Goal: Information Seeking & Learning: Learn about a topic

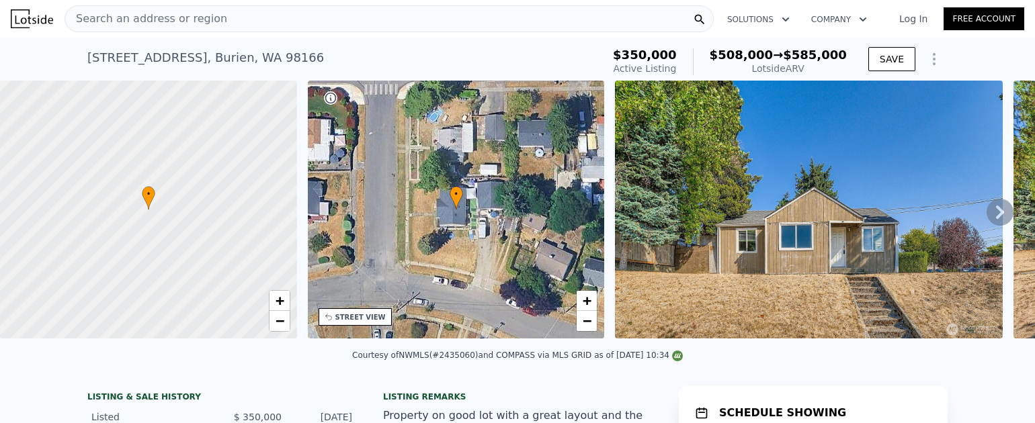
click at [27, 19] on img at bounding box center [32, 18] width 42 height 19
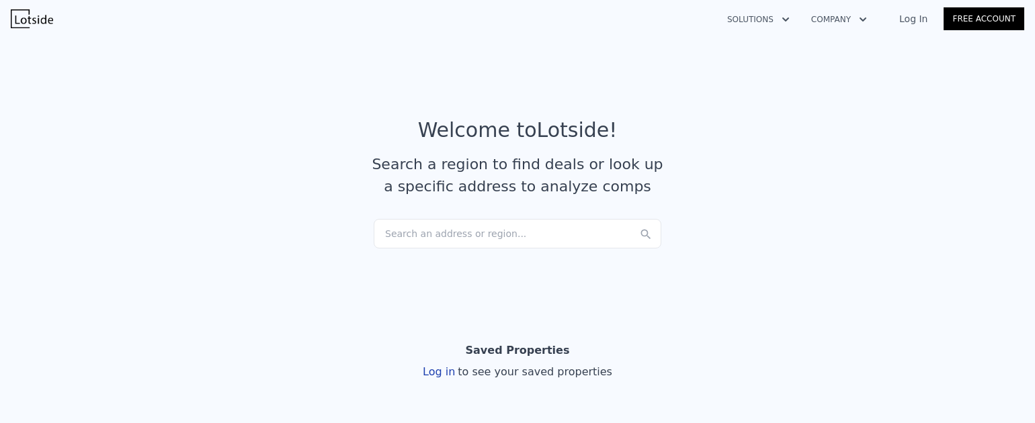
click at [457, 241] on div "Search an address or region..." at bounding box center [518, 234] width 288 height 30
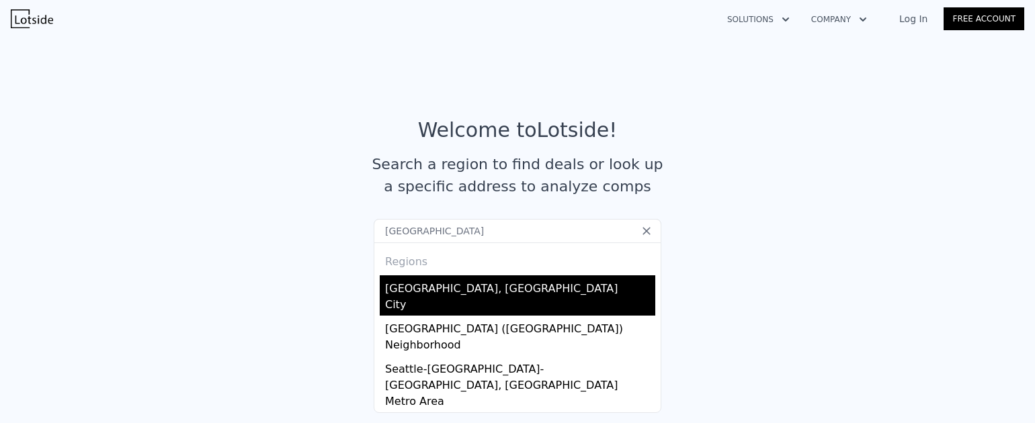
type input "[GEOGRAPHIC_DATA]"
click at [425, 289] on div "[GEOGRAPHIC_DATA], [GEOGRAPHIC_DATA]" at bounding box center [520, 285] width 270 height 21
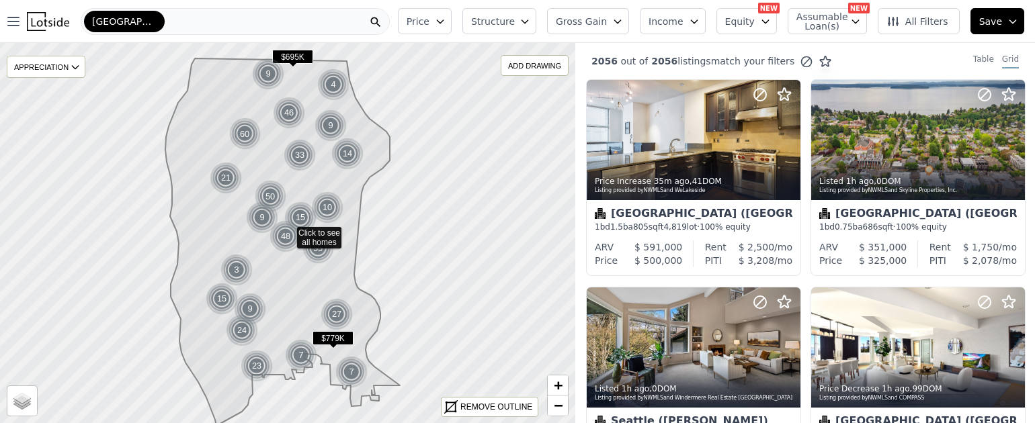
click at [445, 23] on icon "button" at bounding box center [440, 21] width 11 height 11
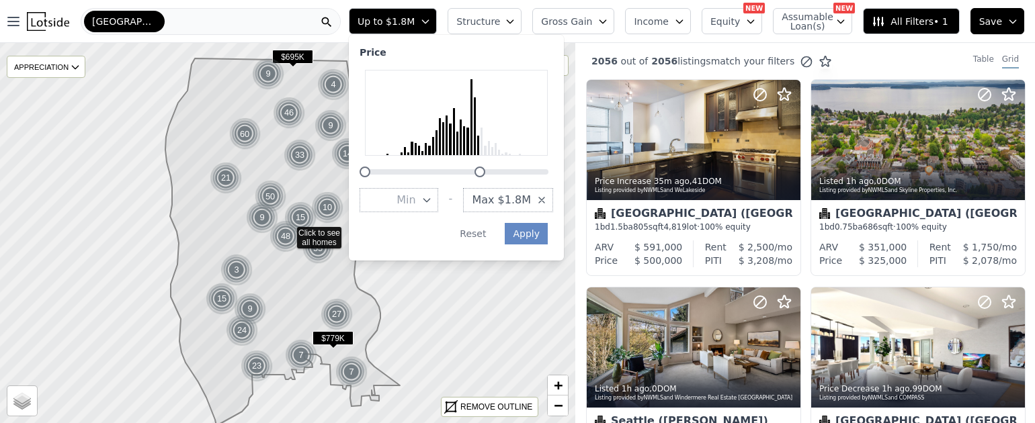
drag, startPoint x: 617, startPoint y: 171, endPoint x: 550, endPoint y: 171, distance: 67.2
click at [550, 164] on div at bounding box center [455, 164] width 193 height 0
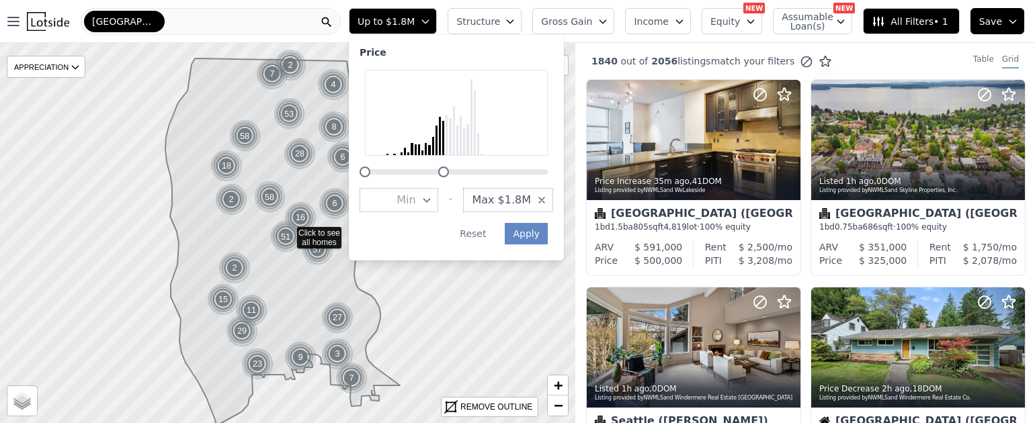
drag, startPoint x: 509, startPoint y: 171, endPoint x: 474, endPoint y: 176, distance: 35.2
click at [449, 176] on div at bounding box center [443, 172] width 11 height 11
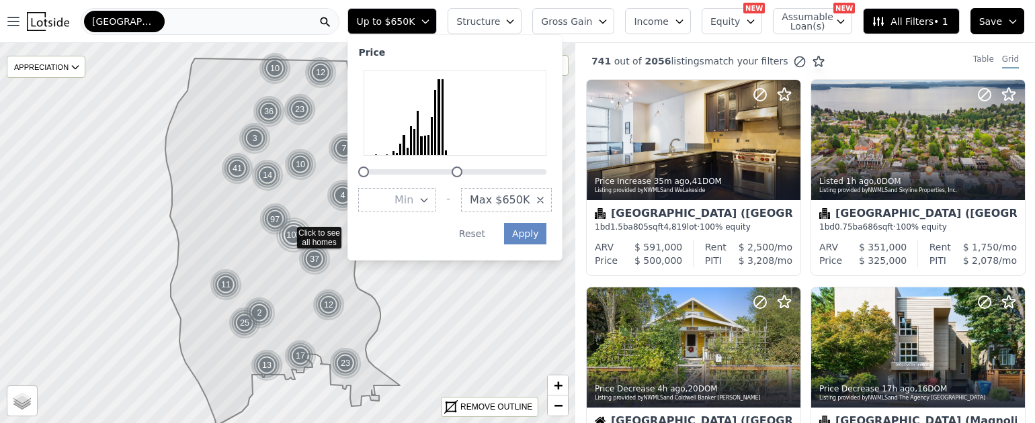
drag, startPoint x: 472, startPoint y: 173, endPoint x: 487, endPoint y: 174, distance: 15.5
click at [462, 174] on div at bounding box center [456, 172] width 11 height 11
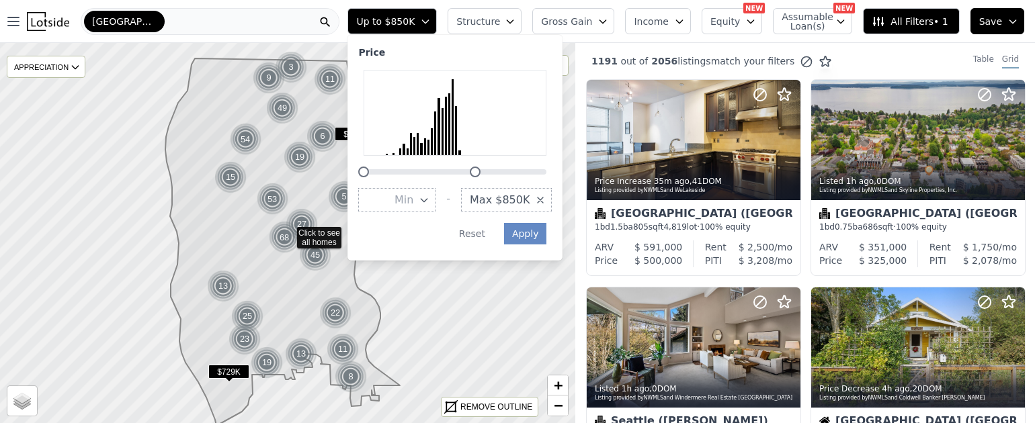
drag, startPoint x: 482, startPoint y: 174, endPoint x: 498, endPoint y: 173, distance: 16.1
click at [480, 173] on div at bounding box center [475, 172] width 11 height 11
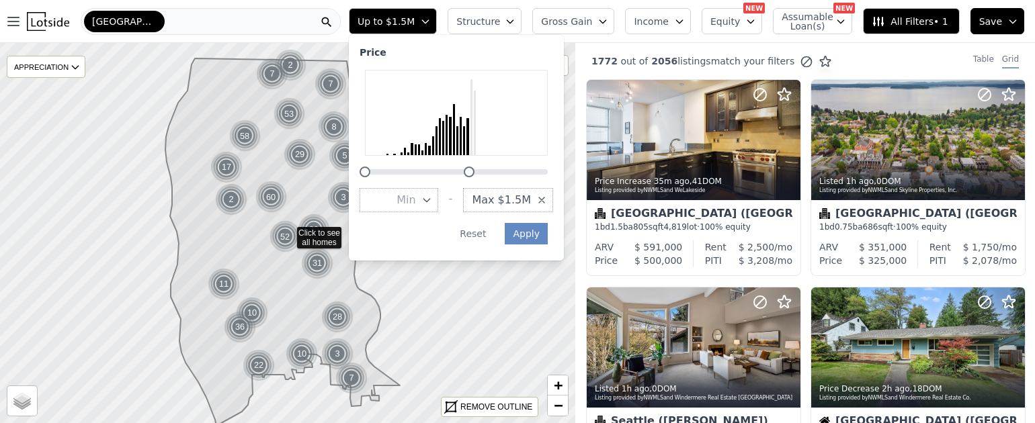
drag, startPoint x: 503, startPoint y: 172, endPoint x: 496, endPoint y: 173, distance: 6.9
click at [474, 173] on div at bounding box center [469, 172] width 11 height 11
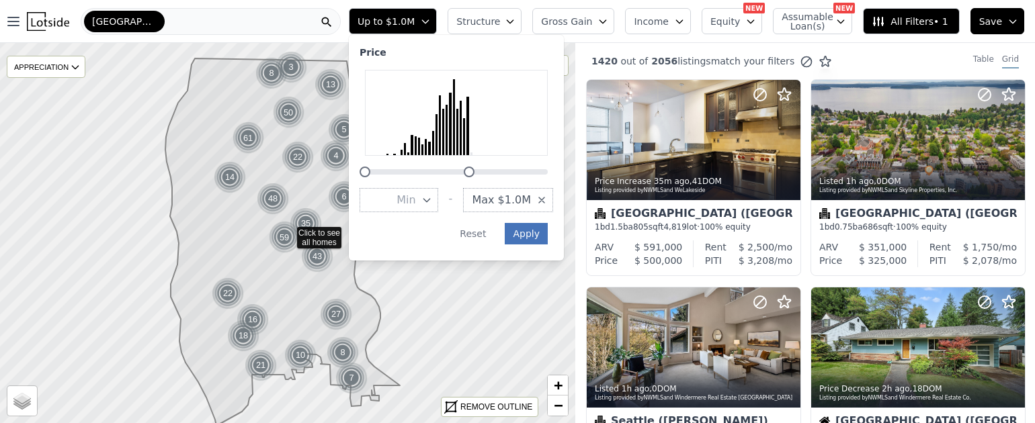
click at [548, 232] on button "Apply" at bounding box center [526, 233] width 43 height 21
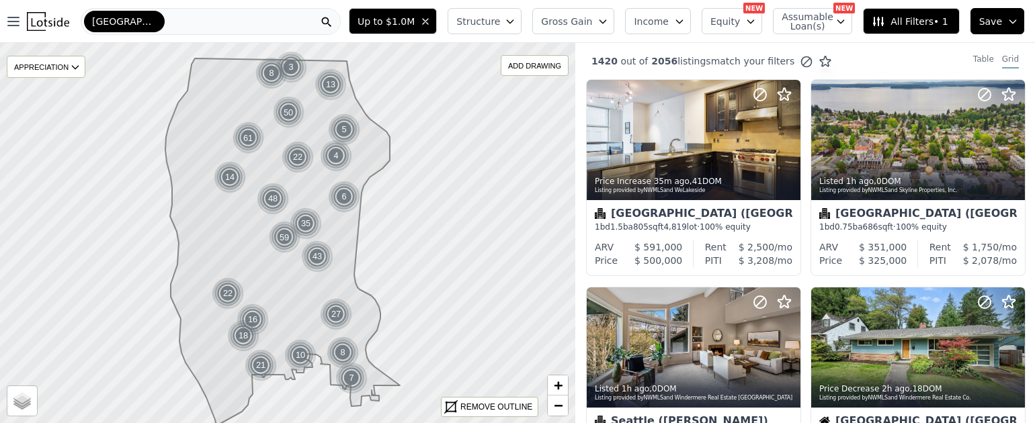
click at [499, 26] on span "Structure" at bounding box center [477, 21] width 43 height 13
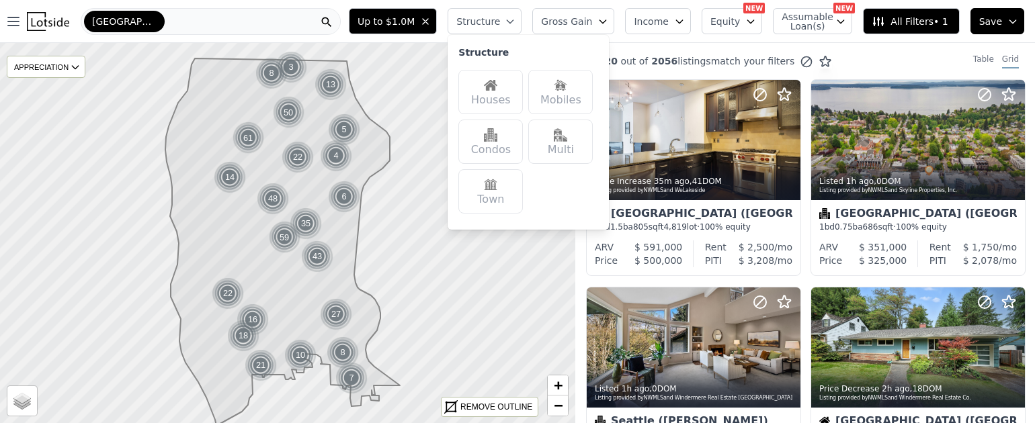
click at [505, 93] on div "Houses" at bounding box center [490, 92] width 64 height 44
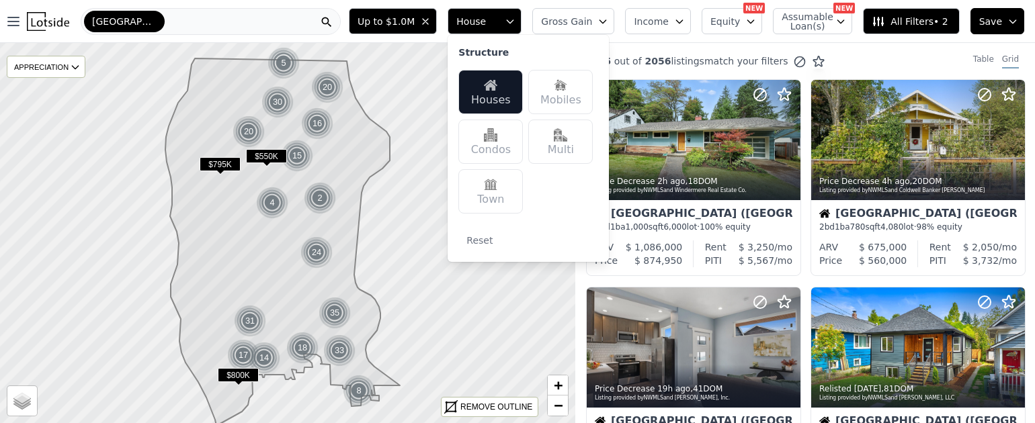
click at [215, 27] on div "[GEOGRAPHIC_DATA]" at bounding box center [211, 21] width 260 height 27
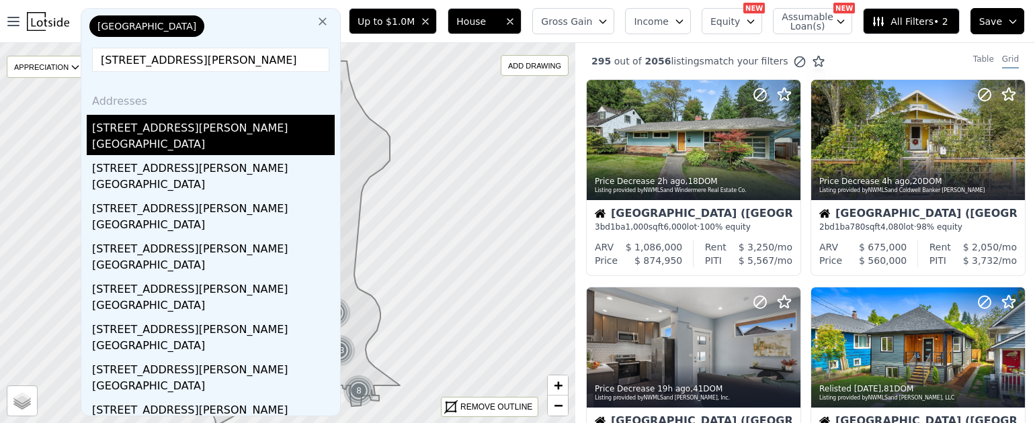
type input "[STREET_ADDRESS][PERSON_NAME]"
click at [132, 125] on div "[STREET_ADDRESS][PERSON_NAME]" at bounding box center [213, 125] width 243 height 21
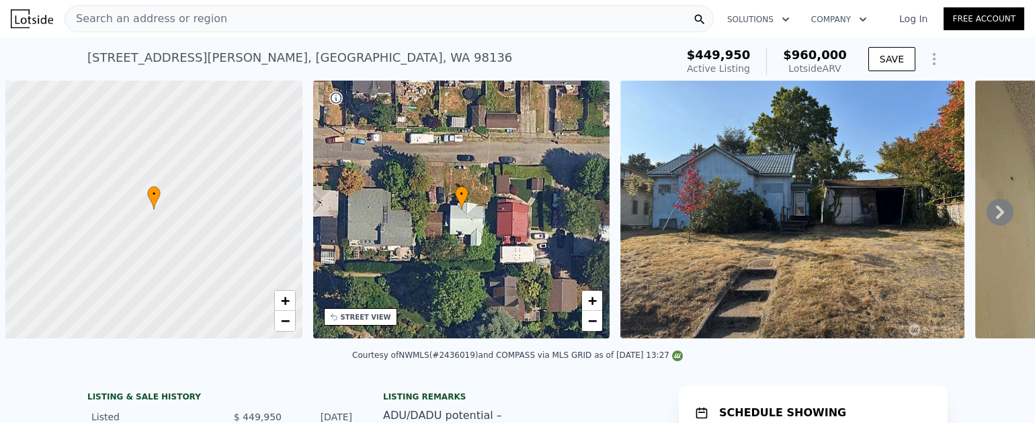
scroll to position [0, 5]
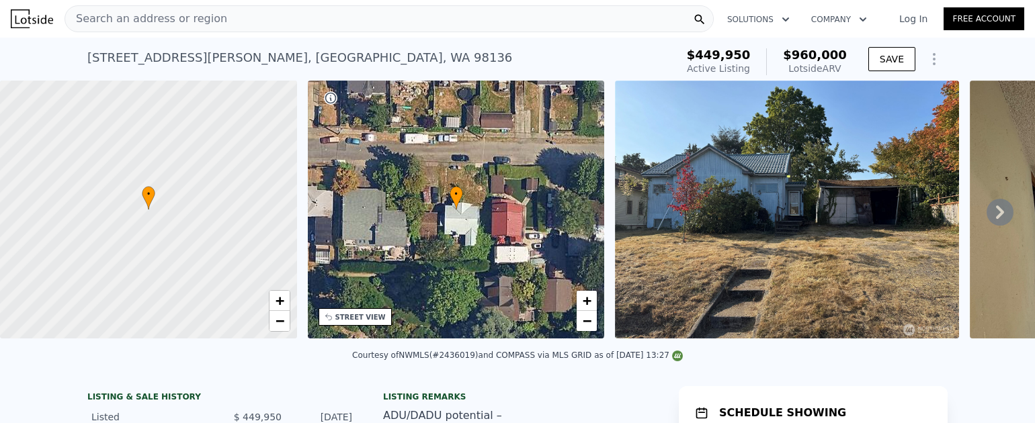
click at [996, 219] on icon at bounding box center [1000, 212] width 8 height 13
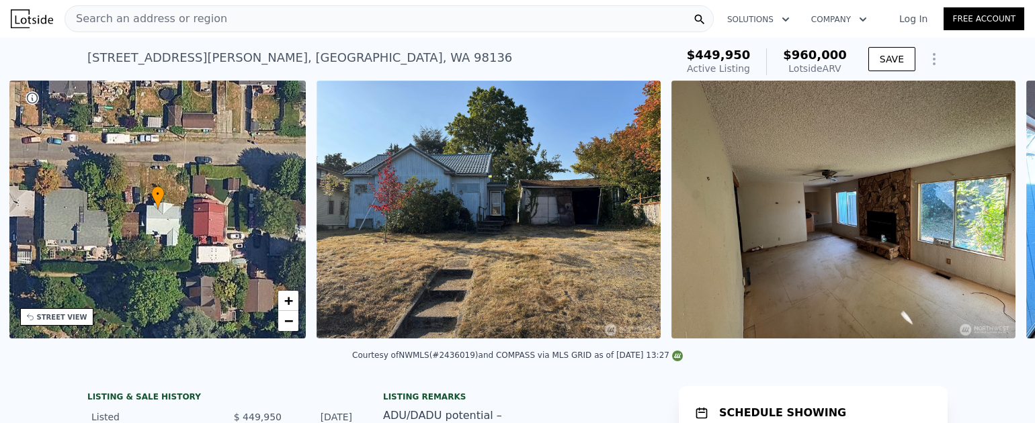
scroll to position [0, 312]
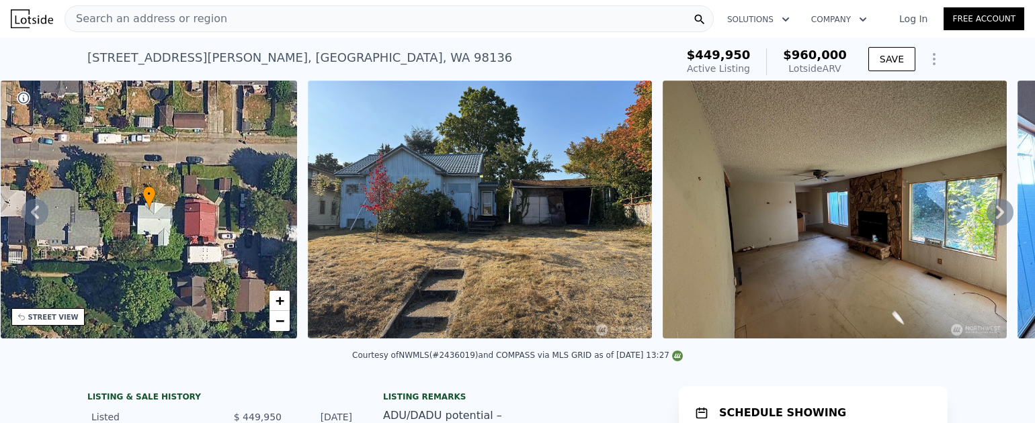
click at [996, 219] on icon at bounding box center [1000, 212] width 8 height 13
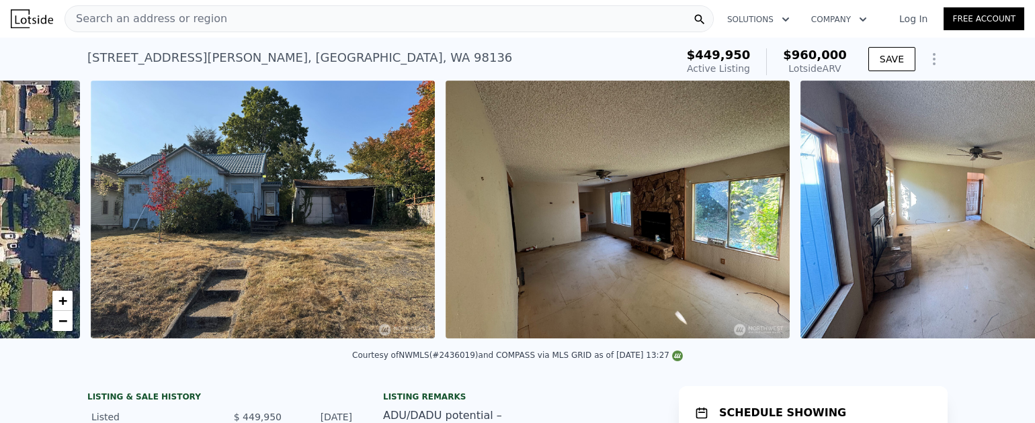
scroll to position [0, 615]
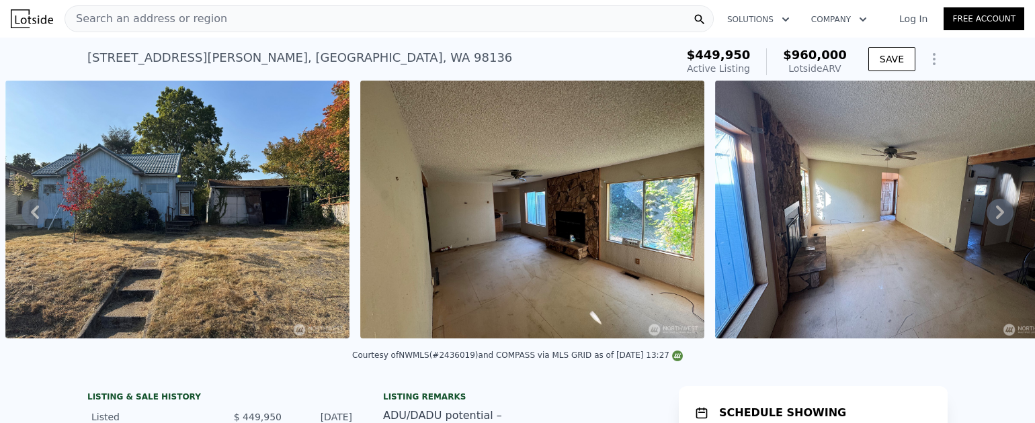
click at [996, 219] on icon at bounding box center [1000, 212] width 8 height 13
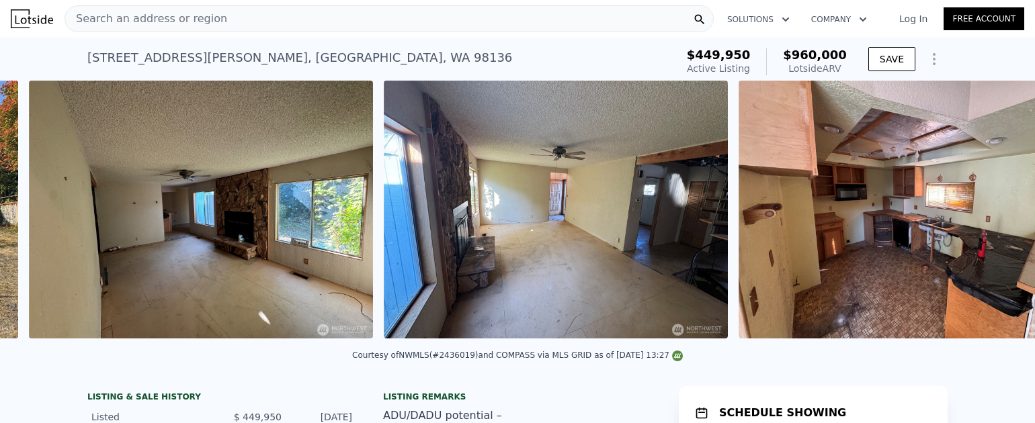
scroll to position [0, 969]
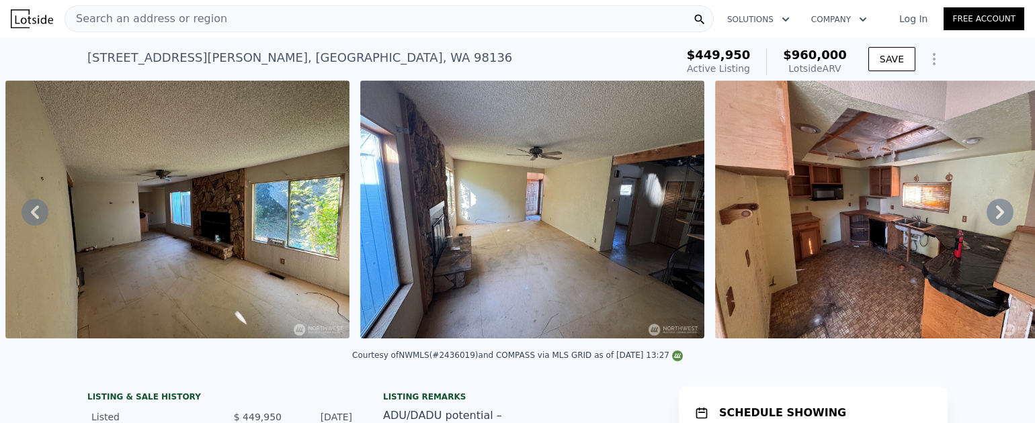
click at [996, 219] on icon at bounding box center [1000, 212] width 8 height 13
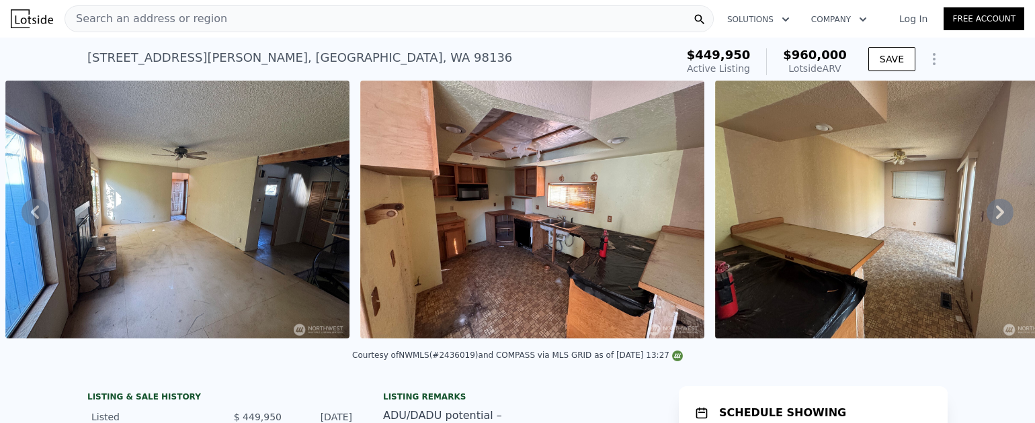
click at [996, 219] on icon at bounding box center [1000, 212] width 8 height 13
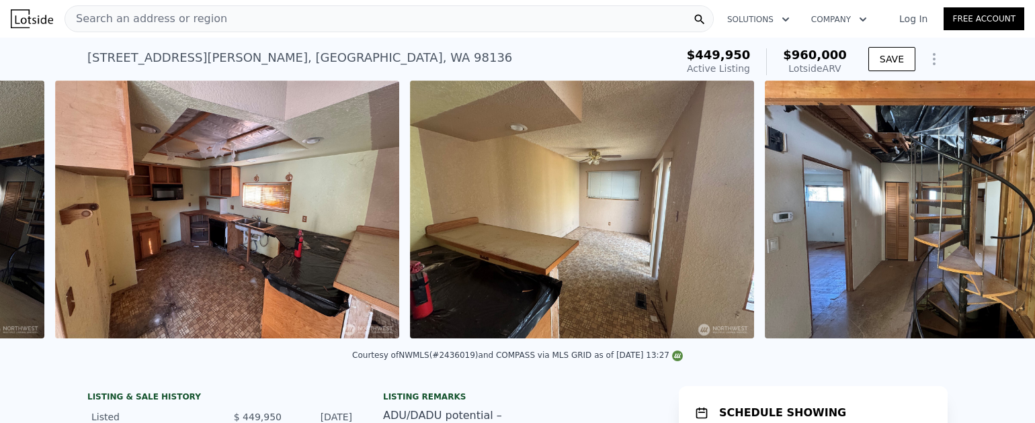
scroll to position [0, 1679]
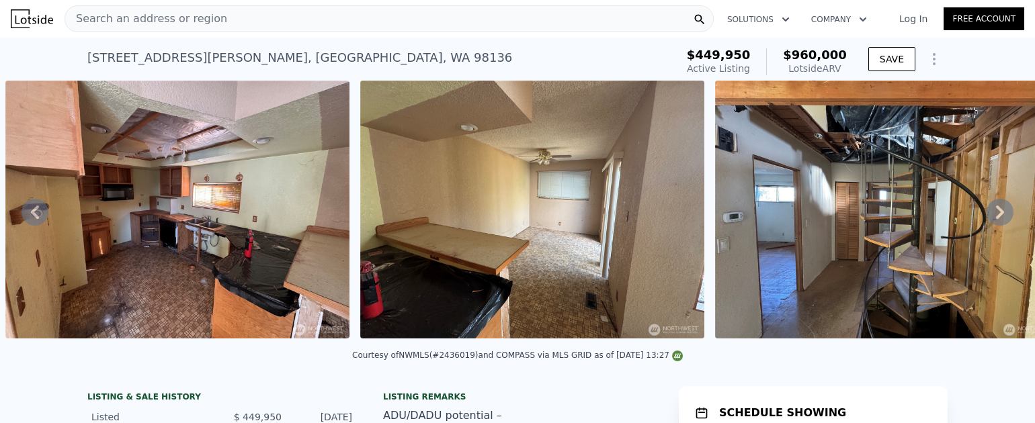
click at [996, 219] on icon at bounding box center [1000, 212] width 8 height 13
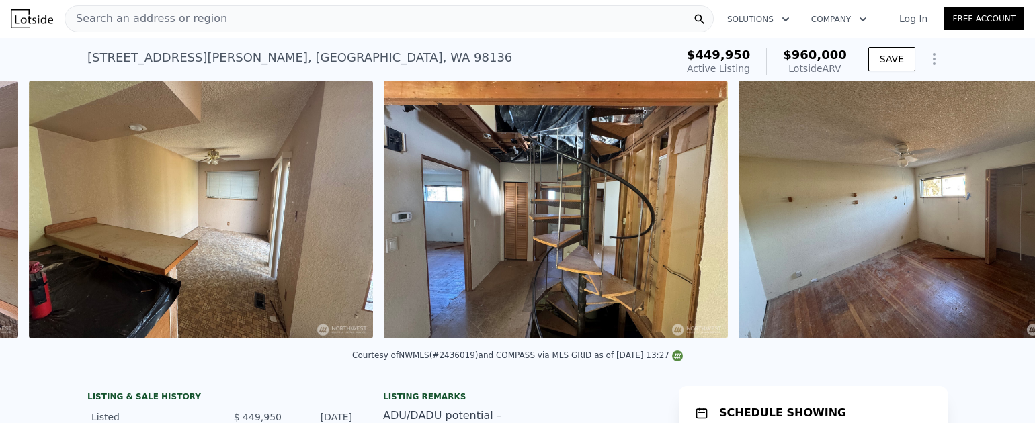
scroll to position [0, 2034]
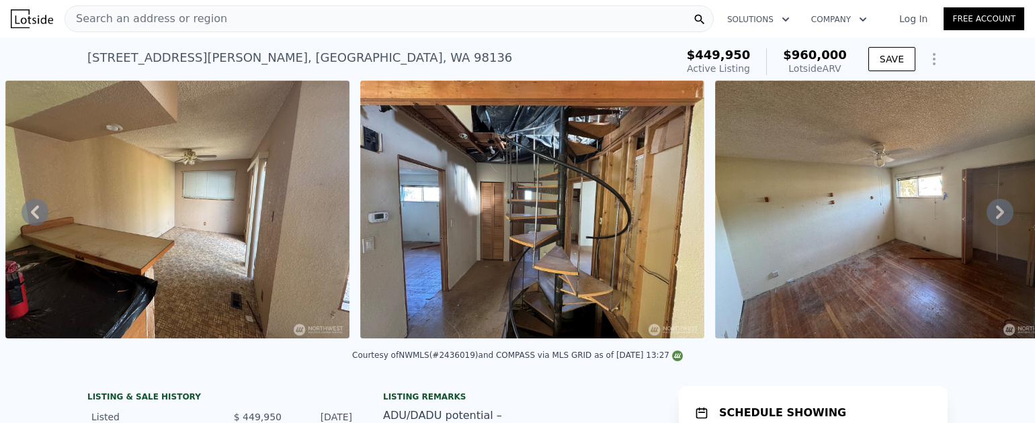
click at [996, 219] on icon at bounding box center [1000, 212] width 8 height 13
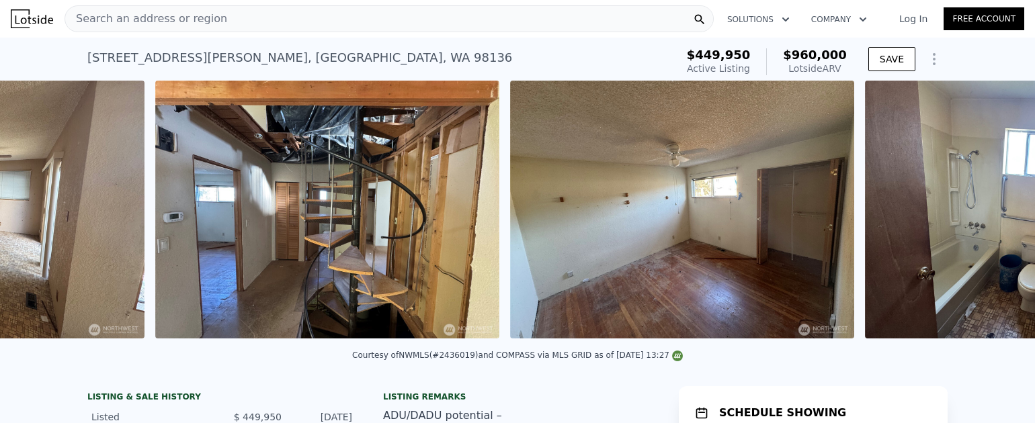
scroll to position [0, 2388]
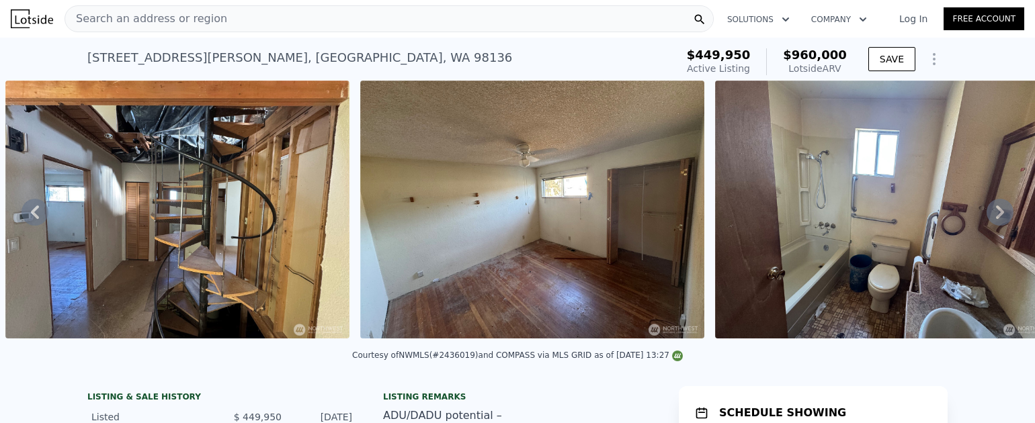
click at [996, 219] on icon at bounding box center [1000, 212] width 8 height 13
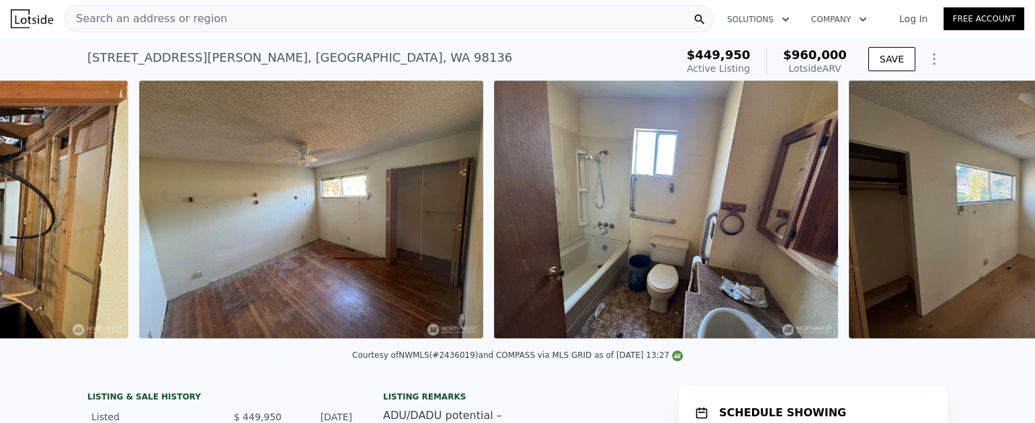
scroll to position [0, 2743]
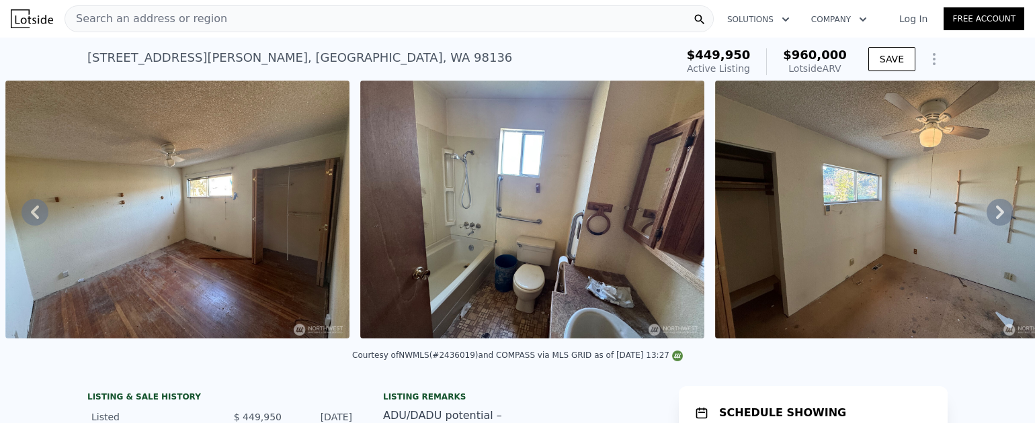
click at [986, 222] on icon at bounding box center [999, 212] width 27 height 27
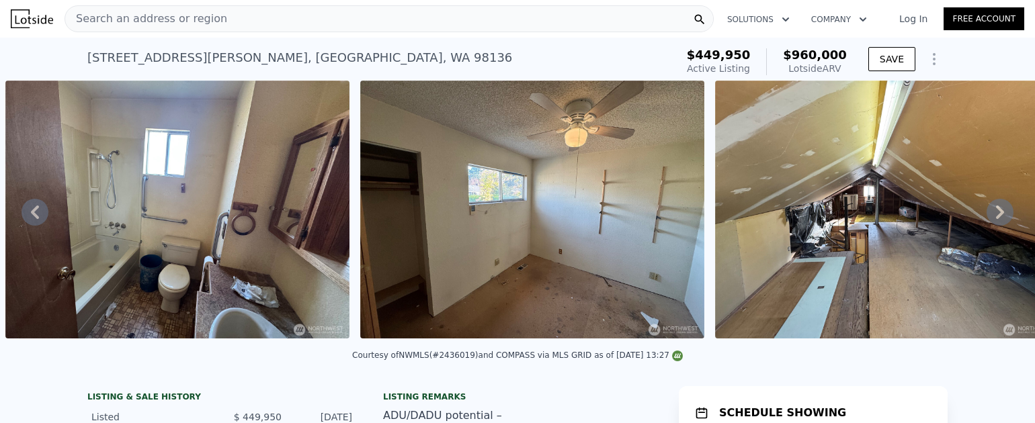
click at [986, 222] on icon at bounding box center [999, 212] width 27 height 27
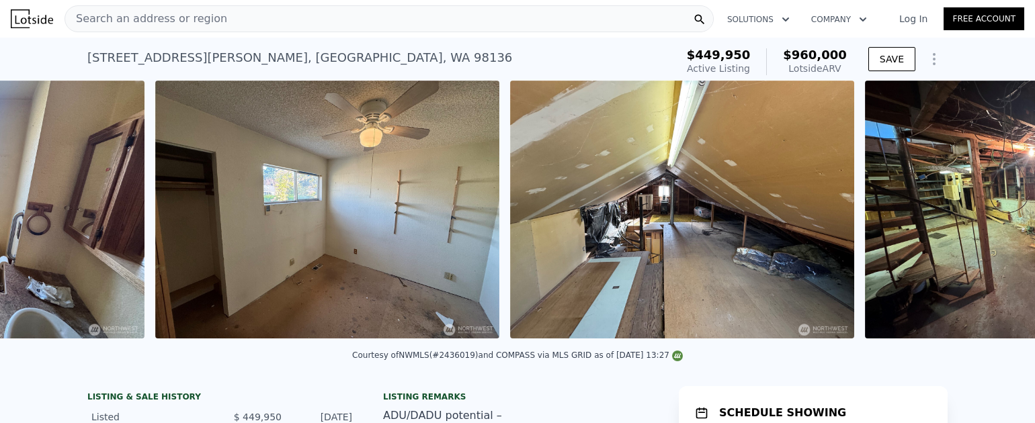
scroll to position [0, 3452]
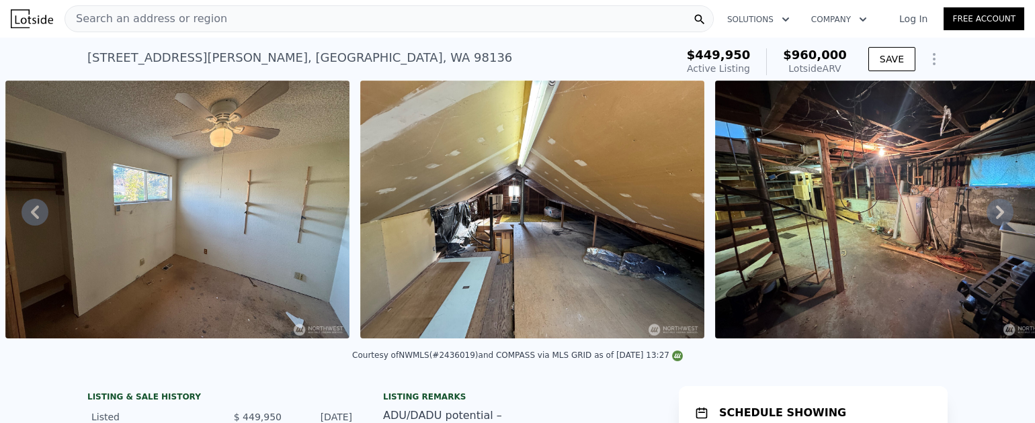
click at [986, 222] on icon at bounding box center [999, 212] width 27 height 27
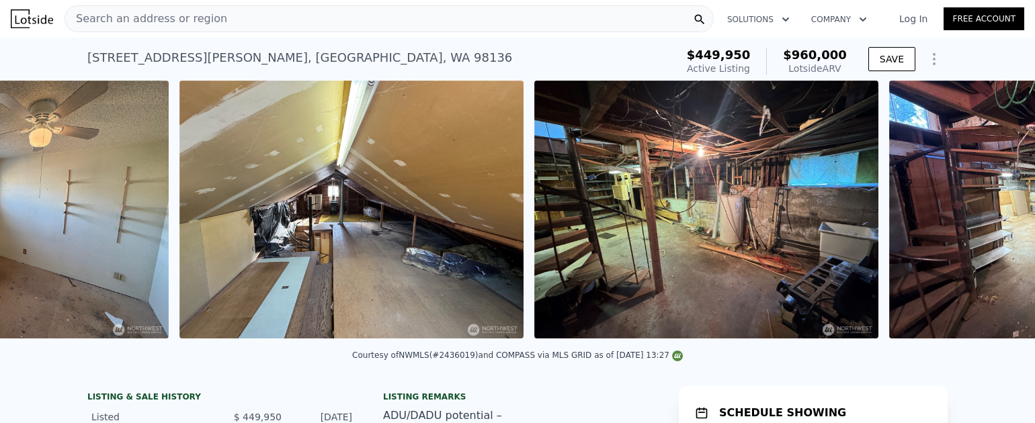
scroll to position [0, 3807]
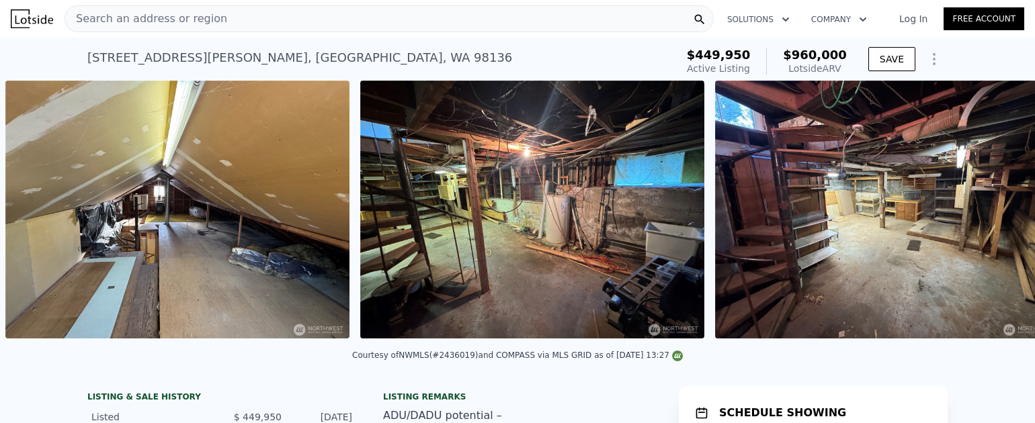
click at [984, 222] on div "• + − • + − STREET VIEW Loading... SATELLITE VIEW" at bounding box center [517, 212] width 1035 height 263
click at [986, 222] on icon at bounding box center [999, 212] width 27 height 27
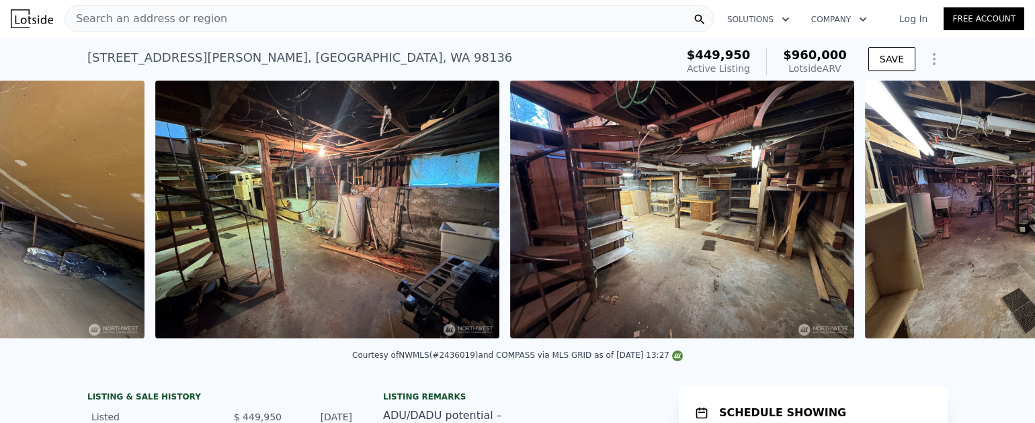
scroll to position [0, 4162]
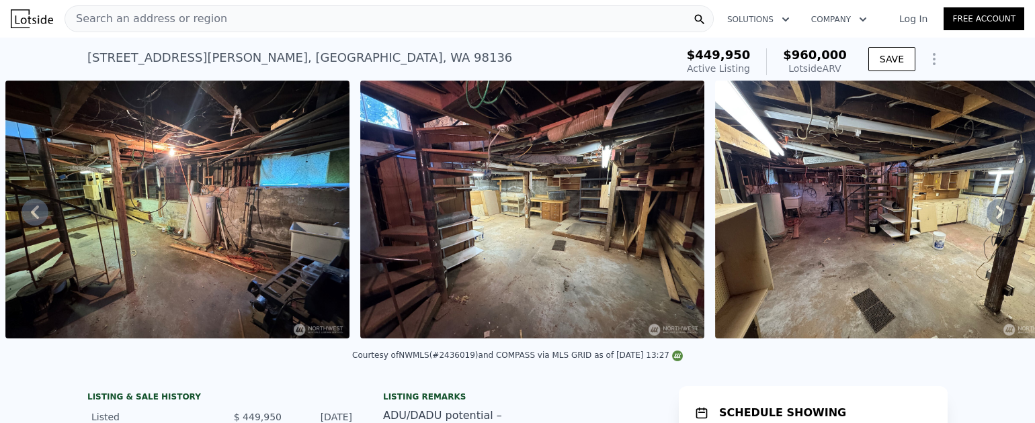
click at [992, 218] on icon at bounding box center [999, 212] width 27 height 27
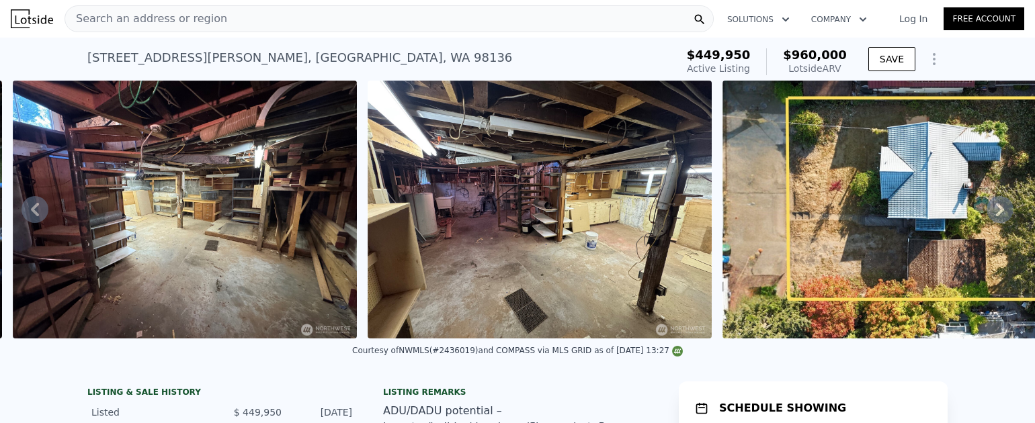
click at [992, 218] on icon at bounding box center [999, 209] width 27 height 27
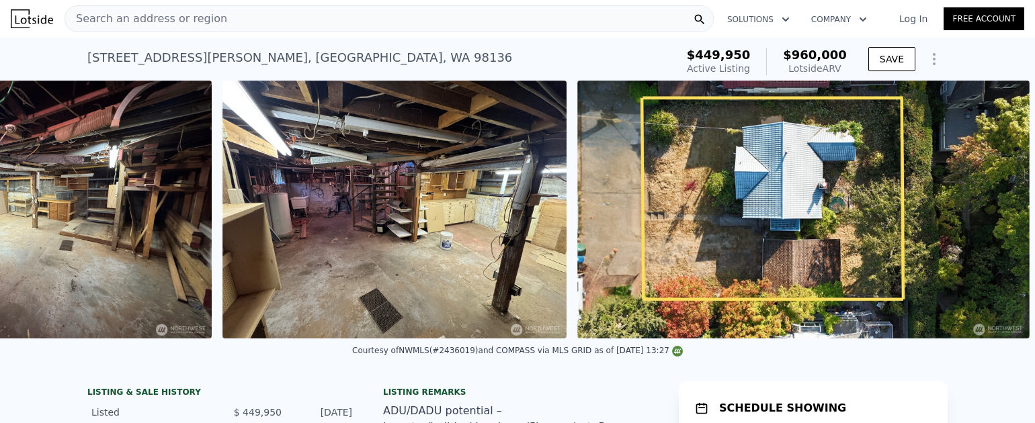
scroll to position [0, 4665]
click at [992, 218] on img at bounding box center [803, 210] width 452 height 258
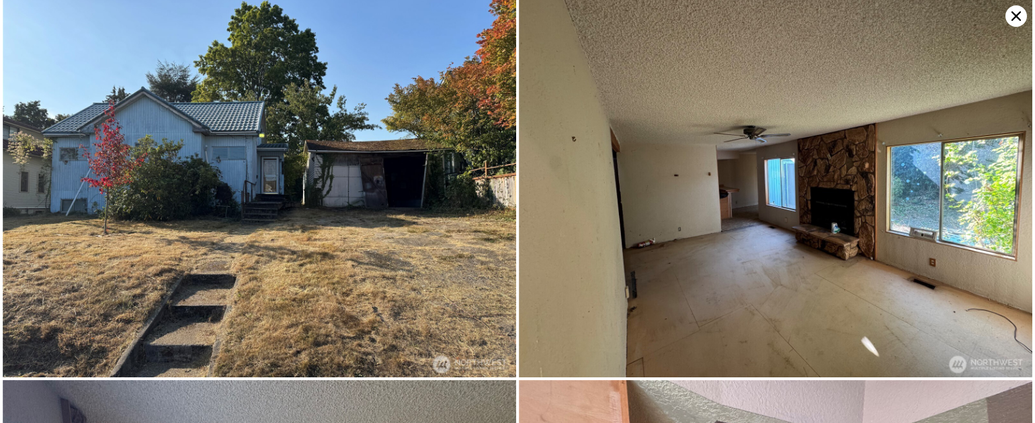
scroll to position [0, 0]
